Goal: Task Accomplishment & Management: Manage account settings

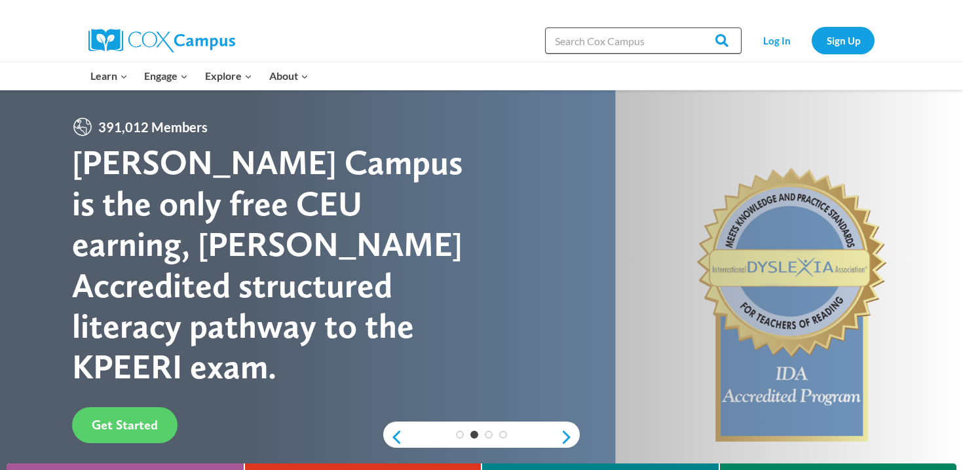
click at [637, 39] on input "Search in https://coxcampus.org/" at bounding box center [643, 41] width 197 height 26
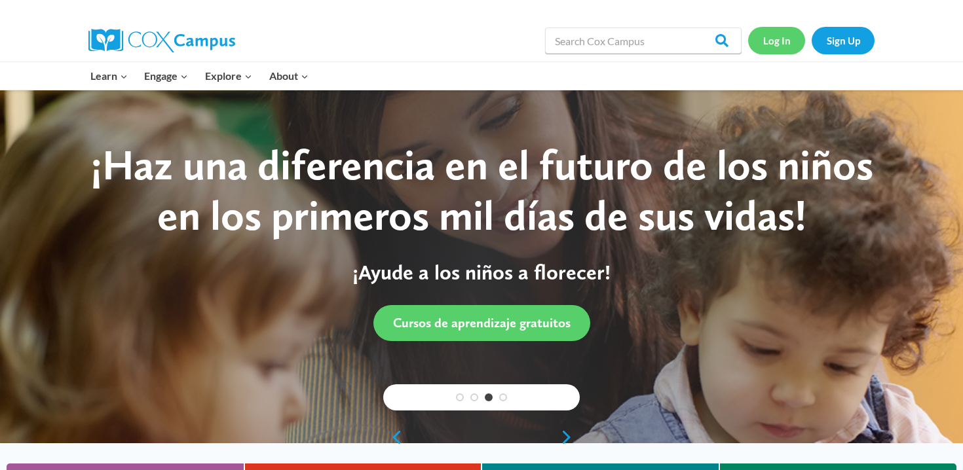
click at [756, 38] on link "Log In" at bounding box center [776, 40] width 57 height 27
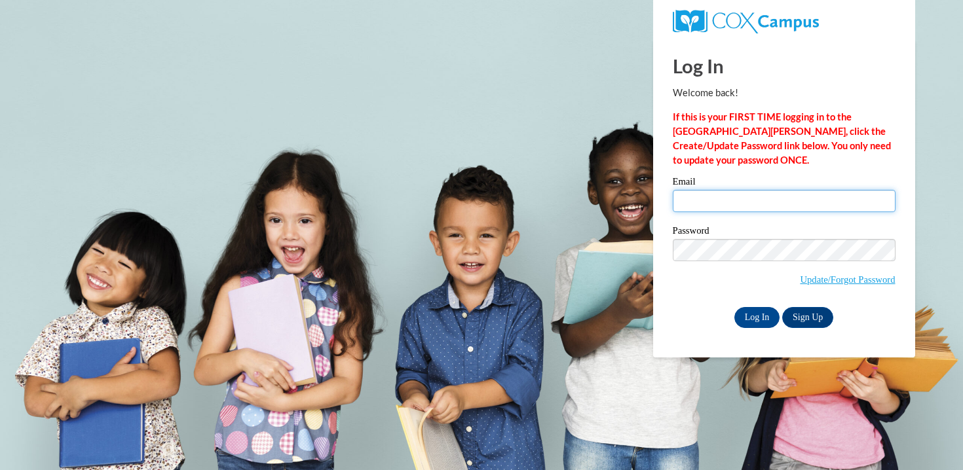
click at [695, 204] on input "Email" at bounding box center [784, 201] width 223 height 22
click at [698, 200] on input "Email" at bounding box center [784, 201] width 223 height 22
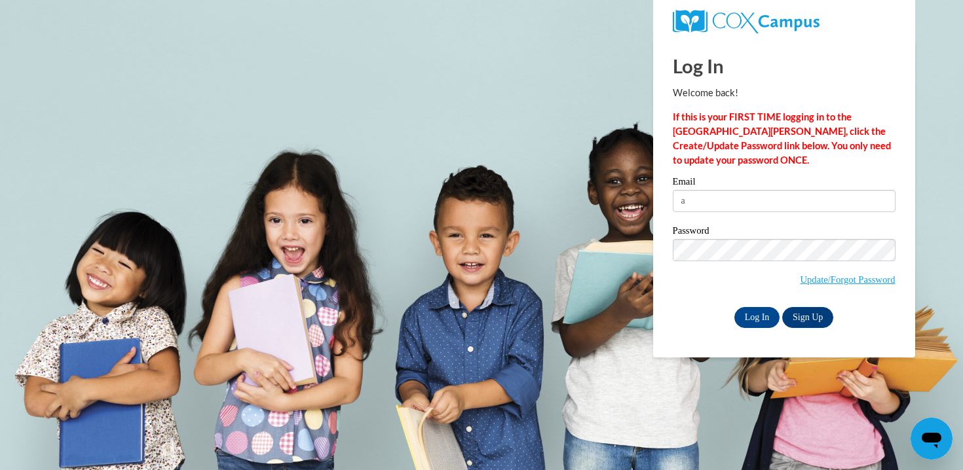
type input "aneske@mtsd.k12.wi.us"
click at [745, 316] on input "Log In" at bounding box center [757, 317] width 46 height 21
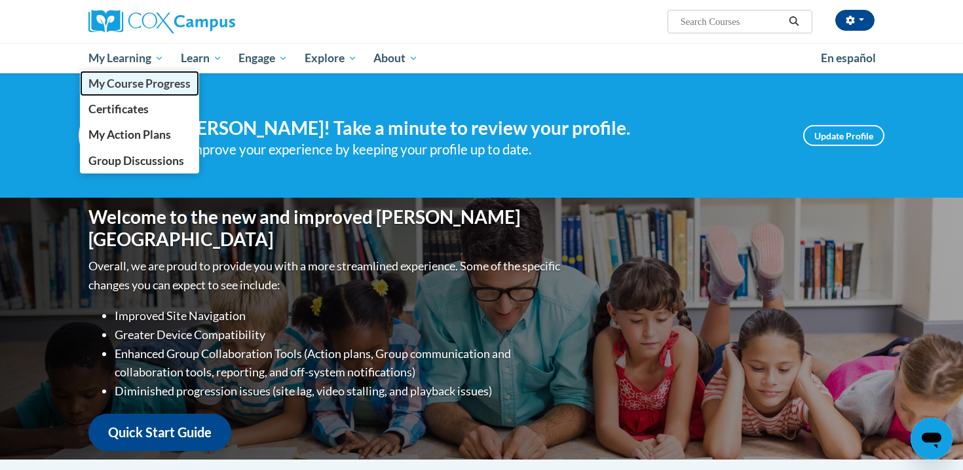
click at [130, 81] on span "My Course Progress" at bounding box center [139, 84] width 102 height 14
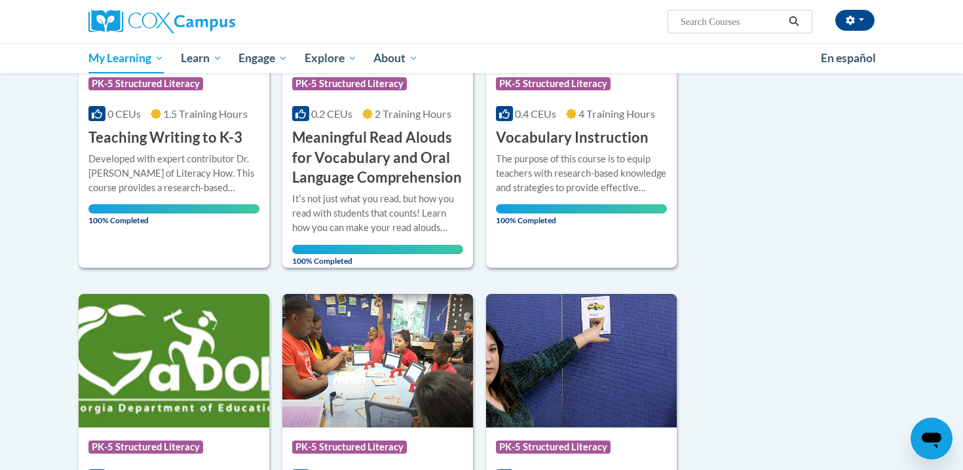
scroll to position [318, 0]
